Goal: Information Seeking & Learning: Learn about a topic

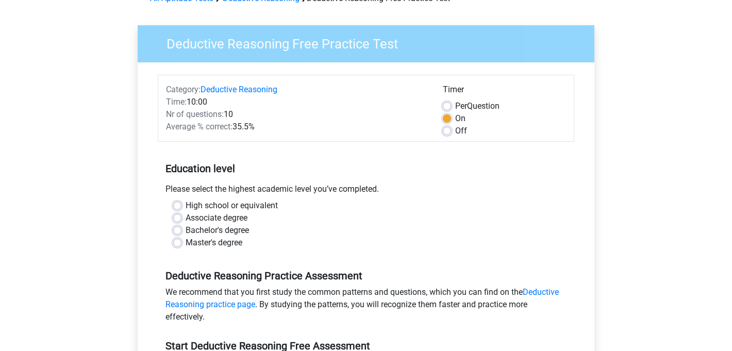
scroll to position [60, 0]
click at [225, 218] on label "Associate degree" at bounding box center [217, 217] width 62 height 12
click at [182, 218] on input "Associate degree" at bounding box center [177, 216] width 8 height 10
radio input "true"
click at [229, 230] on label "Bachelor's degree" at bounding box center [217, 230] width 63 height 12
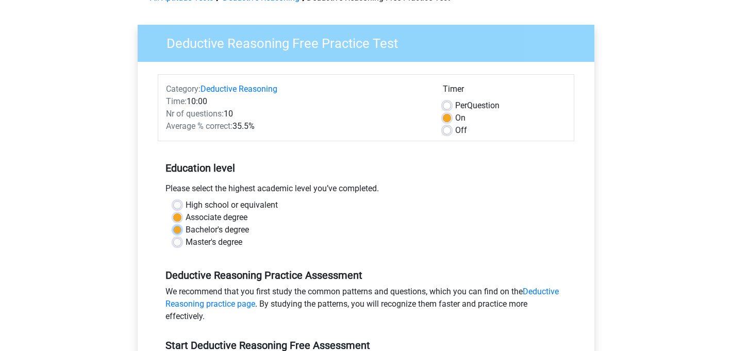
click at [182, 230] on input "Bachelor's degree" at bounding box center [177, 229] width 8 height 10
radio input "true"
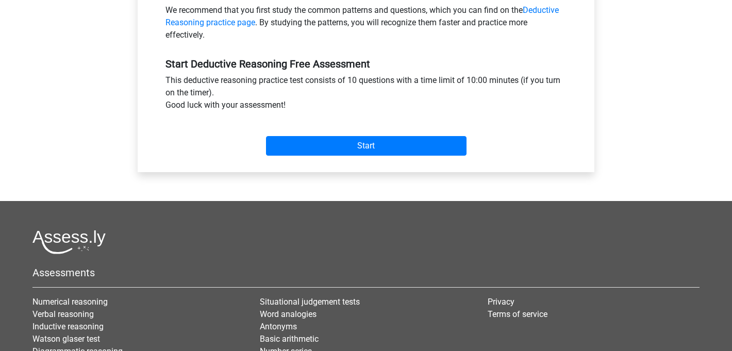
scroll to position [354, 0]
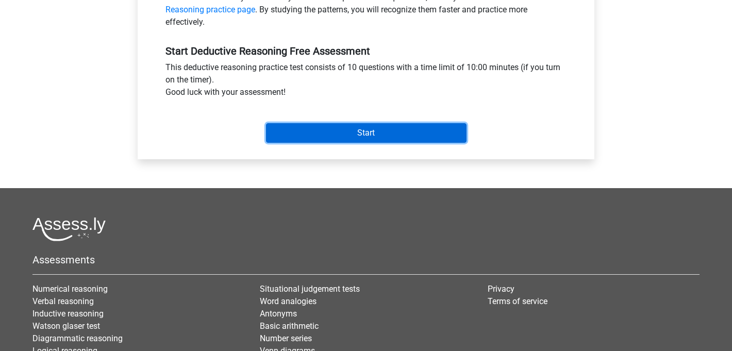
click at [382, 139] on input "Start" at bounding box center [366, 133] width 201 height 20
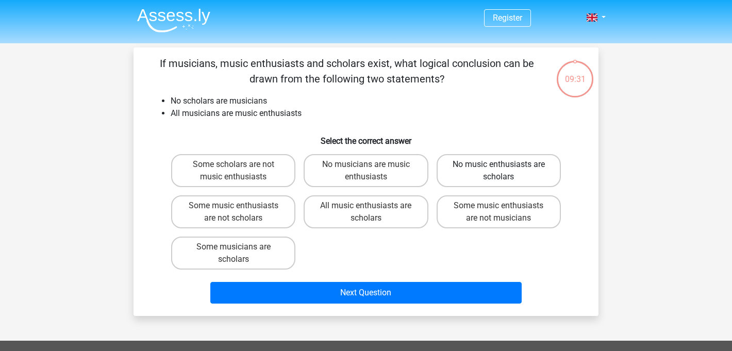
click at [510, 166] on label "No music enthusiasts are scholars" at bounding box center [499, 170] width 124 height 33
click at [505, 166] on input "No music enthusiasts are scholars" at bounding box center [502, 167] width 7 height 7
radio input "true"
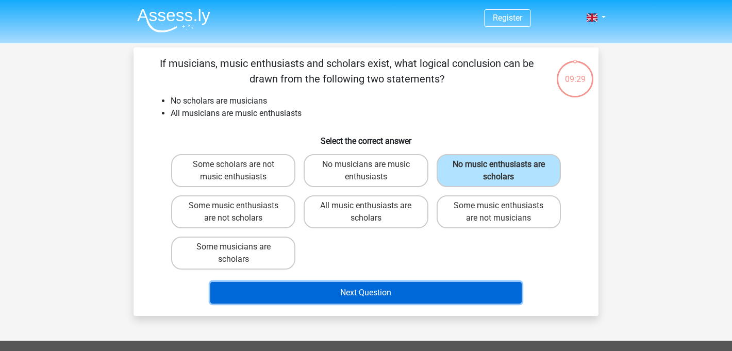
click at [414, 293] on button "Next Question" at bounding box center [366, 293] width 312 height 22
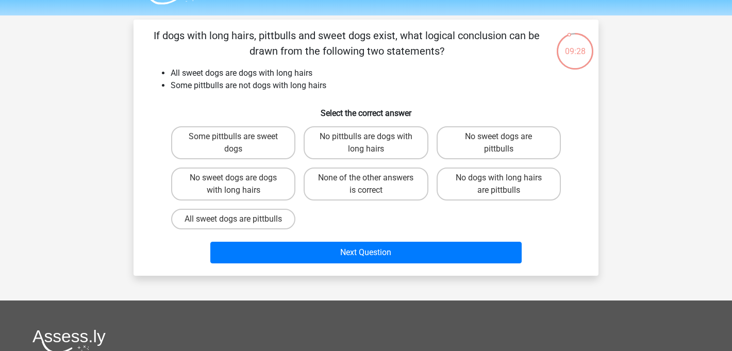
scroll to position [23, 0]
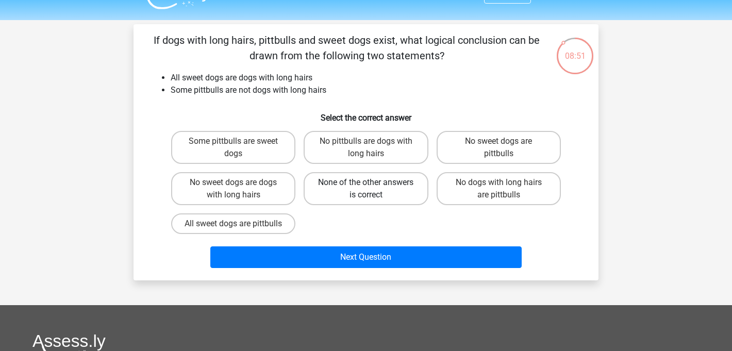
click at [373, 181] on label "None of the other answers is correct" at bounding box center [366, 188] width 124 height 33
click at [373, 183] on input "None of the other answers is correct" at bounding box center [369, 186] width 7 height 7
radio input "true"
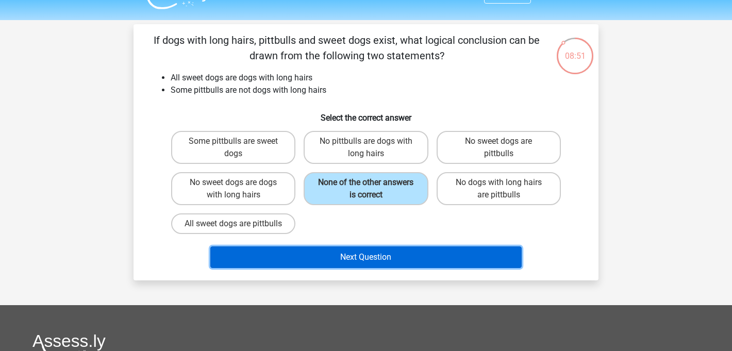
click at [381, 265] on button "Next Question" at bounding box center [366, 257] width 312 height 22
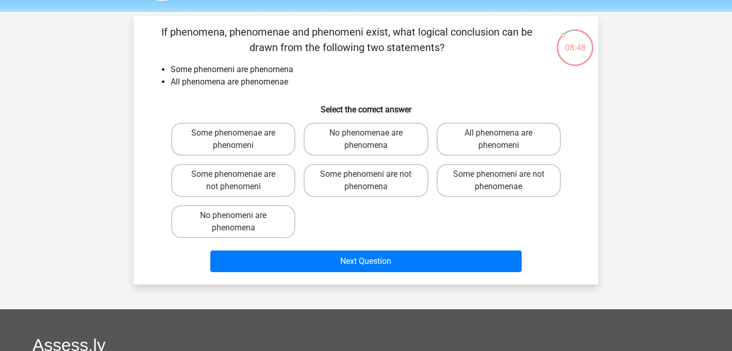
scroll to position [28, 0]
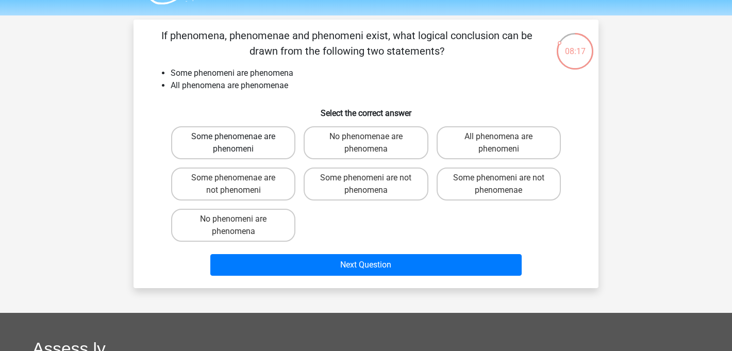
click at [253, 143] on label "Some phenomenae are phenomeni" at bounding box center [233, 142] width 124 height 33
click at [240, 143] on input "Some phenomenae are phenomeni" at bounding box center [237, 140] width 7 height 7
radio input "true"
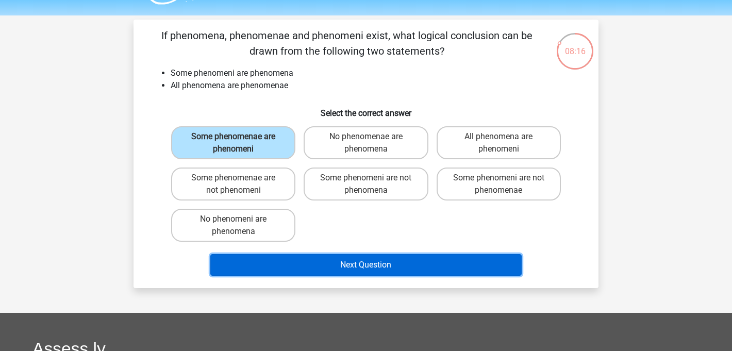
click at [359, 269] on button "Next Question" at bounding box center [366, 265] width 312 height 22
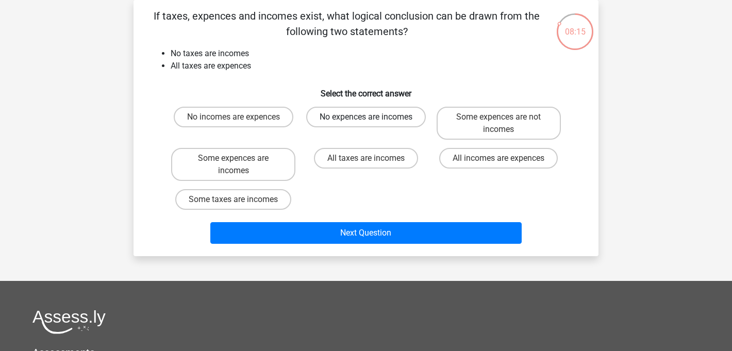
scroll to position [0, 0]
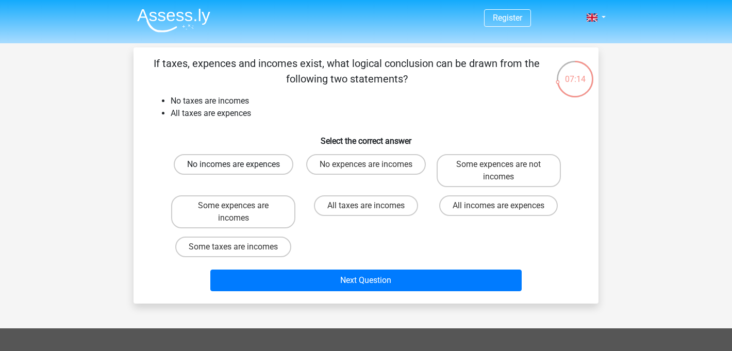
click at [231, 164] on label "No incomes are expences" at bounding box center [234, 164] width 120 height 21
click at [234, 164] on input "No incomes are expences" at bounding box center [237, 167] width 7 height 7
radio input "true"
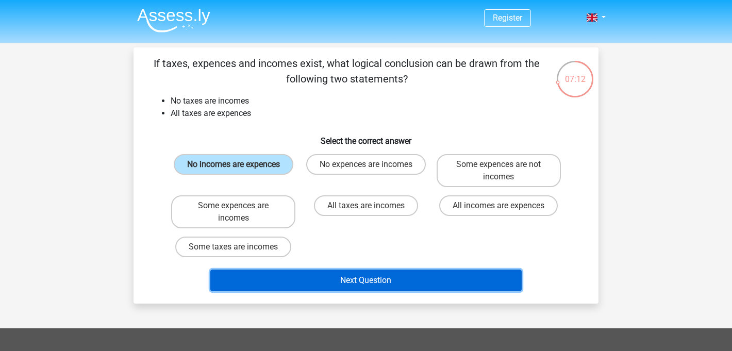
click at [284, 287] on button "Next Question" at bounding box center [366, 281] width 312 height 22
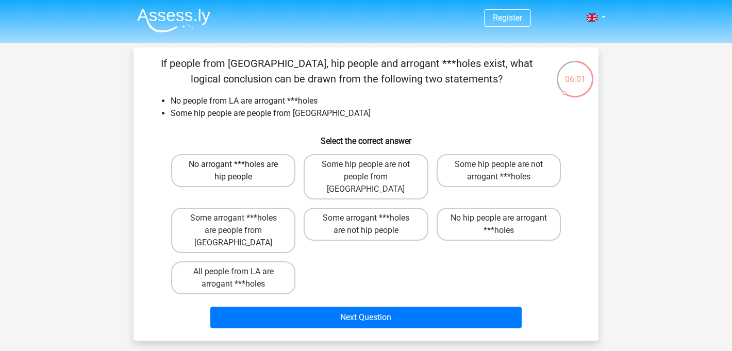
click at [266, 180] on label "No arrogant ***holes are hip people" at bounding box center [233, 170] width 124 height 33
click at [240, 171] on input "No arrogant ***holes are hip people" at bounding box center [237, 167] width 7 height 7
radio input "true"
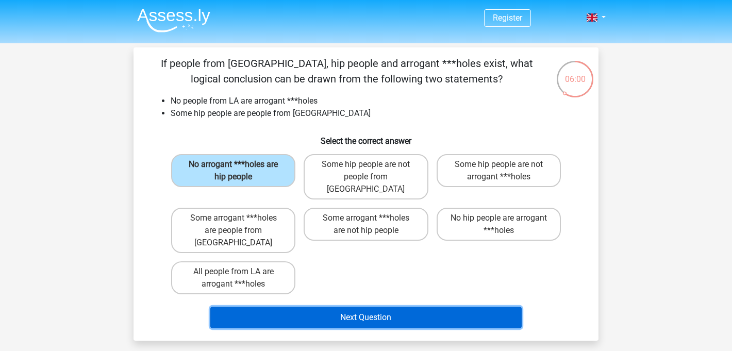
click at [354, 307] on button "Next Question" at bounding box center [366, 318] width 312 height 22
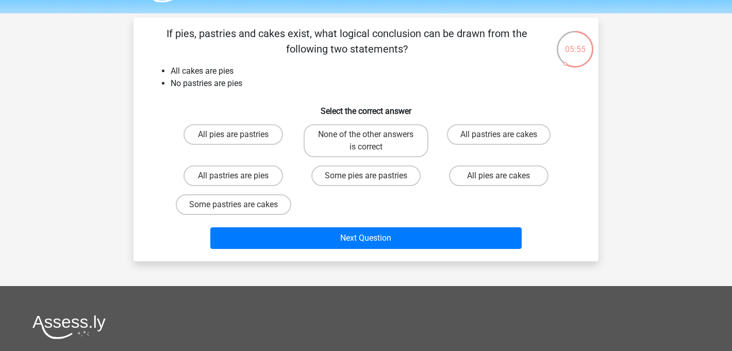
scroll to position [27, 0]
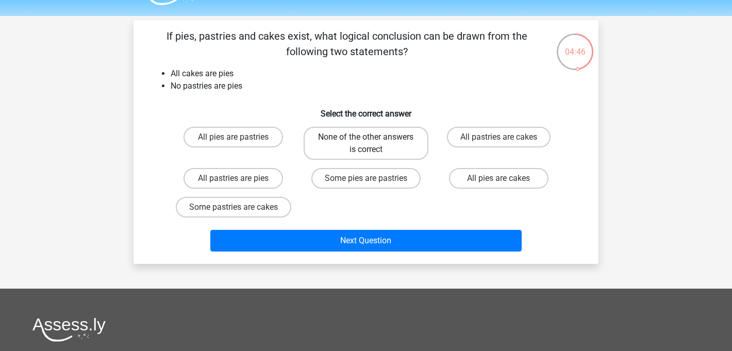
click at [393, 150] on label "None of the other answers is correct" at bounding box center [366, 143] width 124 height 33
click at [373, 144] on input "None of the other answers is correct" at bounding box center [369, 140] width 7 height 7
radio input "true"
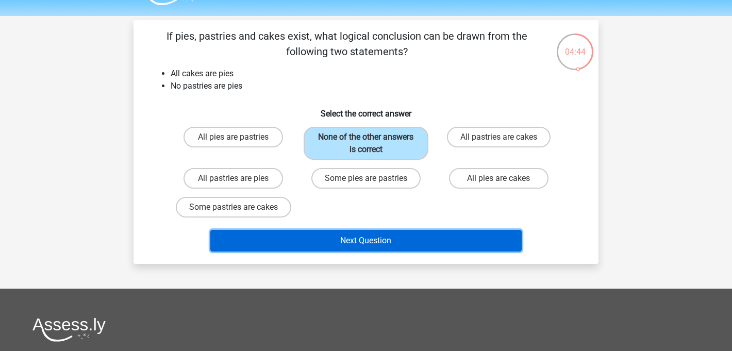
click at [399, 244] on button "Next Question" at bounding box center [366, 241] width 312 height 22
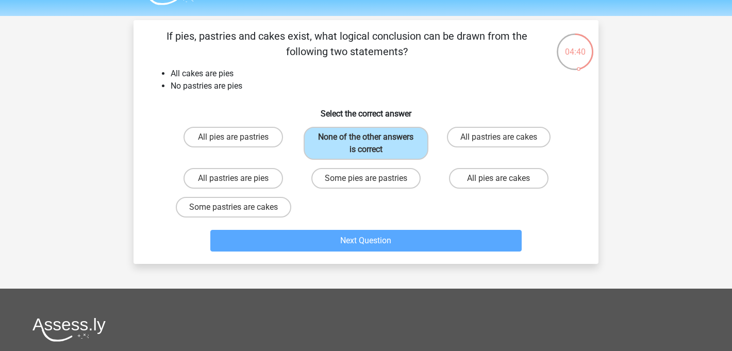
scroll to position [0, 0]
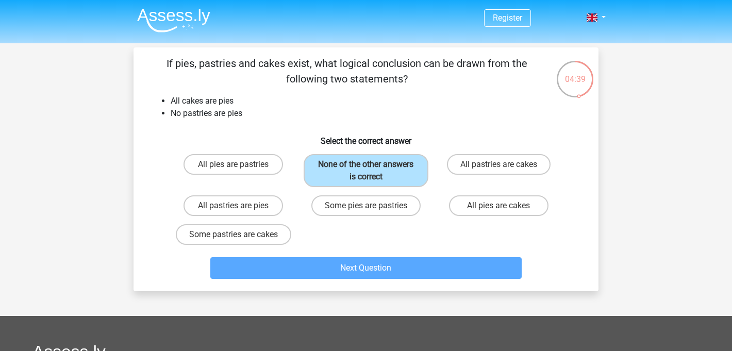
click at [420, 119] on li "No pastries are pies" at bounding box center [376, 113] width 411 height 12
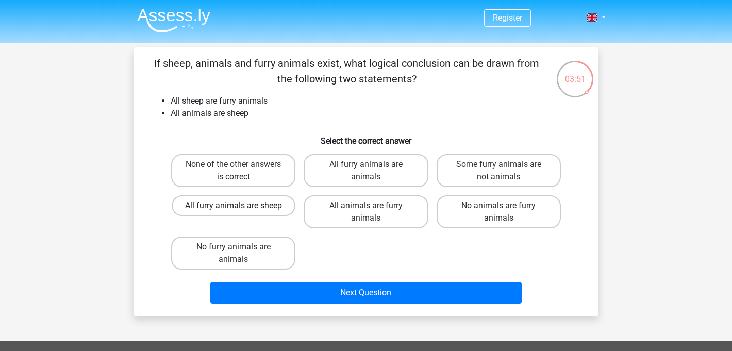
click at [252, 206] on label "All furry animals are sheep" at bounding box center [234, 205] width 124 height 21
click at [240, 206] on input "All furry animals are sheep" at bounding box center [237, 209] width 7 height 7
radio input "true"
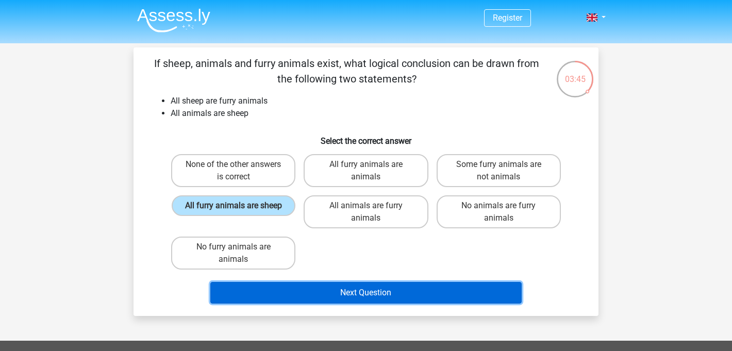
click at [294, 289] on button "Next Question" at bounding box center [366, 293] width 312 height 22
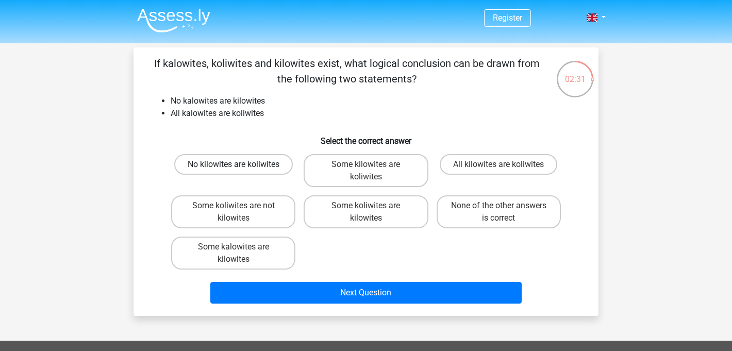
click at [268, 164] on label "No kilowites are koliwites" at bounding box center [233, 164] width 119 height 21
click at [240, 164] on input "No kilowites are koliwites" at bounding box center [237, 167] width 7 height 7
radio input "true"
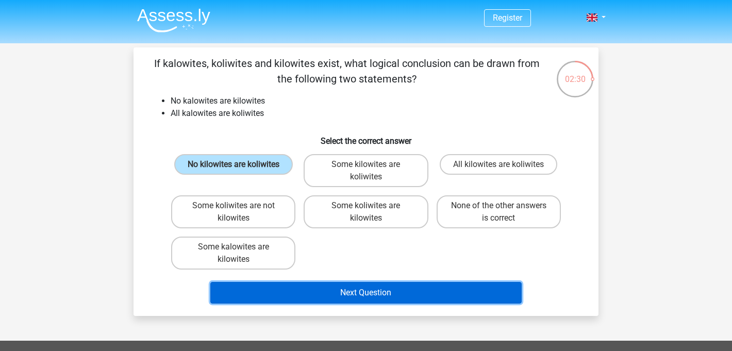
click at [369, 287] on button "Next Question" at bounding box center [366, 293] width 312 height 22
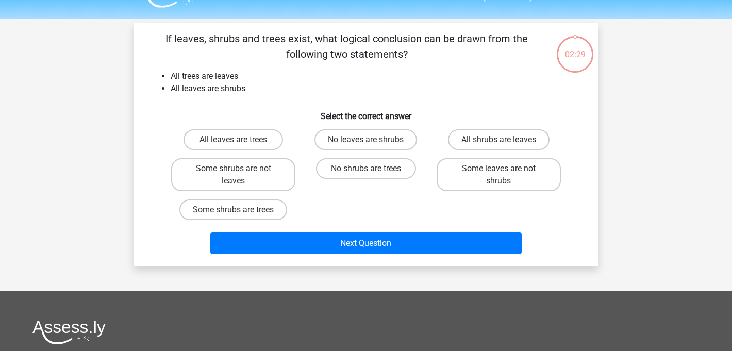
scroll to position [47, 0]
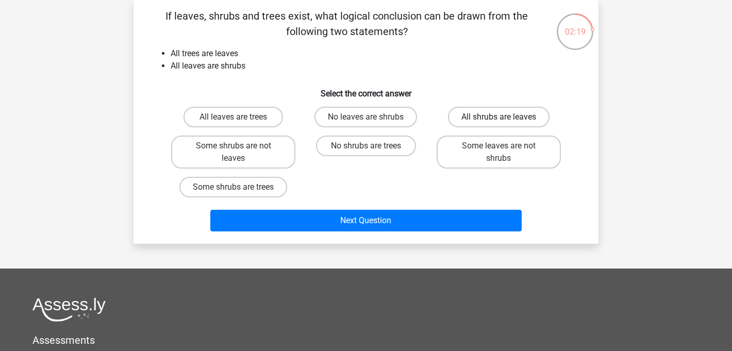
click at [508, 115] on label "All shrubs are leaves" at bounding box center [499, 117] width 102 height 21
click at [505, 117] on input "All shrubs are leaves" at bounding box center [502, 120] width 7 height 7
radio input "true"
click at [255, 192] on label "Some shrubs are trees" at bounding box center [233, 187] width 108 height 21
click at [240, 192] on input "Some shrubs are trees" at bounding box center [237, 190] width 7 height 7
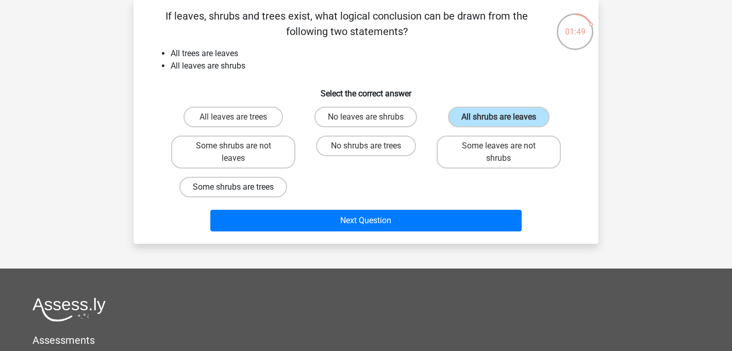
radio input "true"
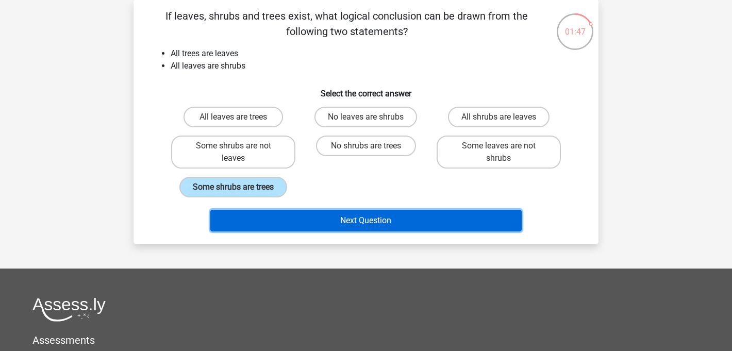
click at [309, 222] on button "Next Question" at bounding box center [366, 221] width 312 height 22
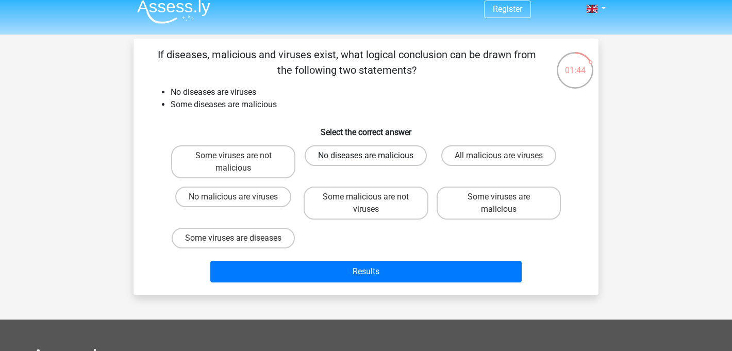
scroll to position [0, 0]
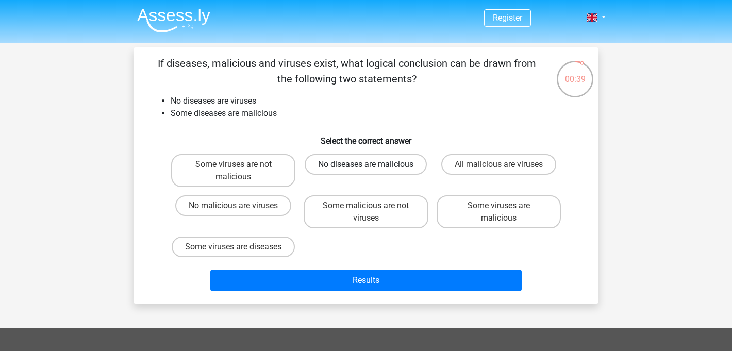
click at [378, 166] on label "No diseases are malicious" at bounding box center [366, 164] width 122 height 21
click at [373, 166] on input "No diseases are malicious" at bounding box center [369, 167] width 7 height 7
radio input "true"
click at [272, 180] on label "Some viruses are not malicious" at bounding box center [233, 170] width 124 height 33
click at [240, 171] on input "Some viruses are not malicious" at bounding box center [237, 167] width 7 height 7
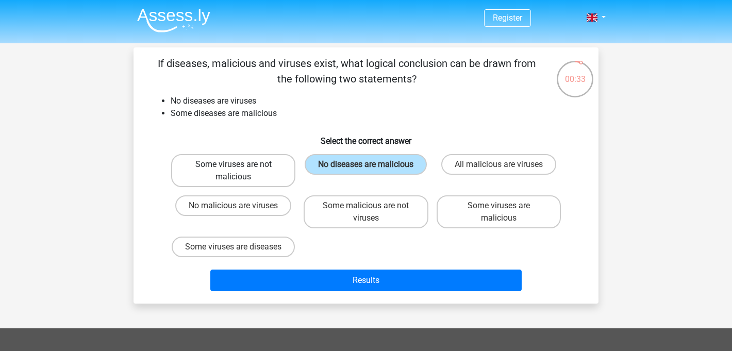
radio input "true"
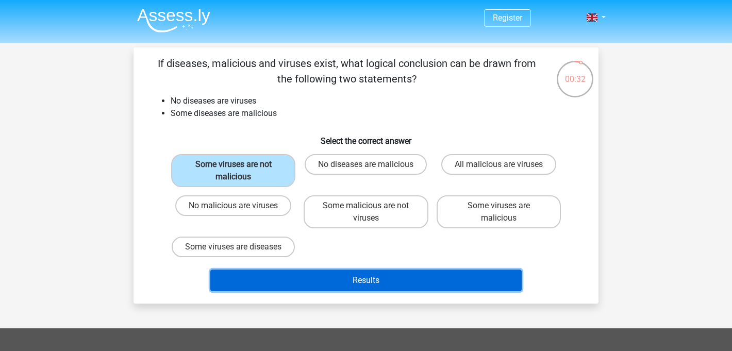
click at [328, 291] on button "Results" at bounding box center [366, 281] width 312 height 22
